Goal: Task Accomplishment & Management: Manage account settings

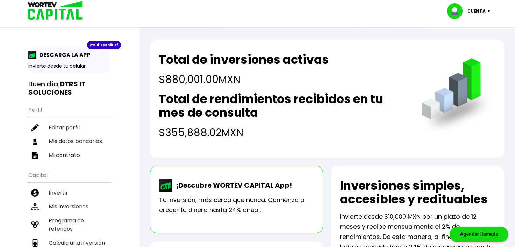
click at [249, 78] on h4 "$880,001.00 MXN" at bounding box center [244, 79] width 170 height 15
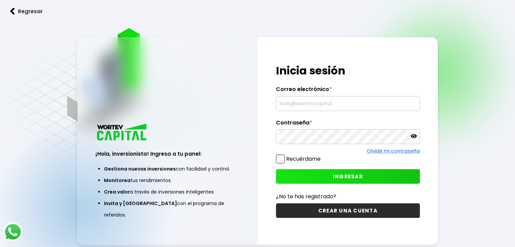
type input "[EMAIL_ADDRESS][DOMAIN_NAME]"
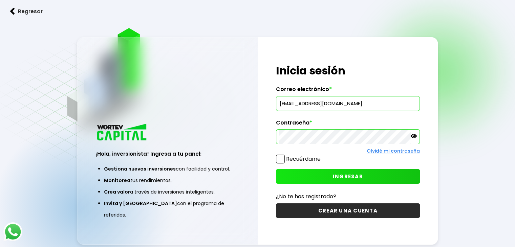
click at [329, 109] on input "[EMAIL_ADDRESS][DOMAIN_NAME]" at bounding box center [348, 104] width 138 height 14
click at [419, 50] on div "¡Hola, inversionista! Ingresa tus credenciales para iniciar sesión Inicia sesió…" at bounding box center [348, 140] width 180 height 207
click at [364, 174] on button "INGRESAR" at bounding box center [348, 176] width 144 height 15
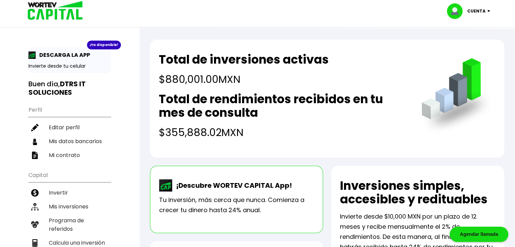
drag, startPoint x: 164, startPoint y: 131, endPoint x: 254, endPoint y: 130, distance: 90.1
click at [253, 130] on h4 "$355,888.02 MXN" at bounding box center [283, 132] width 249 height 15
click at [278, 124] on div "Total de rendimientos recibidos en tu mes de consulta $355,888.02 MXN" at bounding box center [283, 116] width 249 height 48
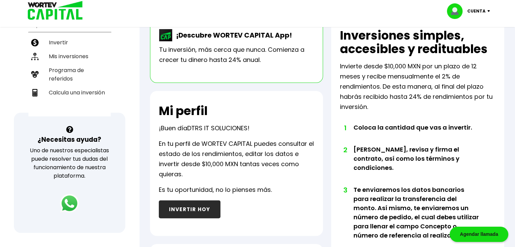
scroll to position [65, 0]
